Goal: Information Seeking & Learning: Learn about a topic

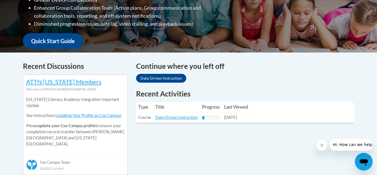
drag, startPoint x: 376, startPoint y: 38, endPoint x: 377, endPoint y: 82, distance: 43.9
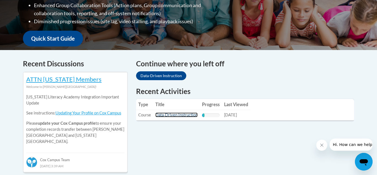
click at [158, 115] on link "Data-Driven Instruction" at bounding box center [176, 114] width 42 height 5
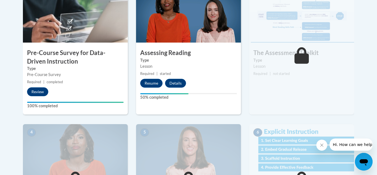
scroll to position [196, 0]
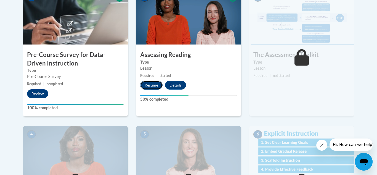
click at [149, 86] on button "Resume" at bounding box center [151, 85] width 22 height 9
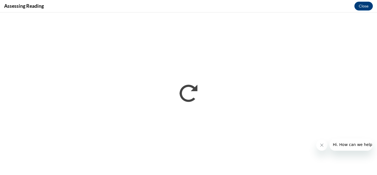
scroll to position [0, 0]
click at [320, 146] on icon "Close message from company" at bounding box center [321, 144] width 3 height 3
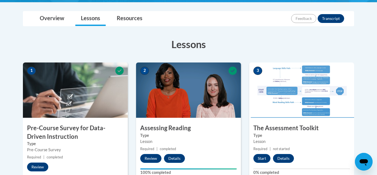
scroll to position [43, 0]
